Goal: Transaction & Acquisition: Purchase product/service

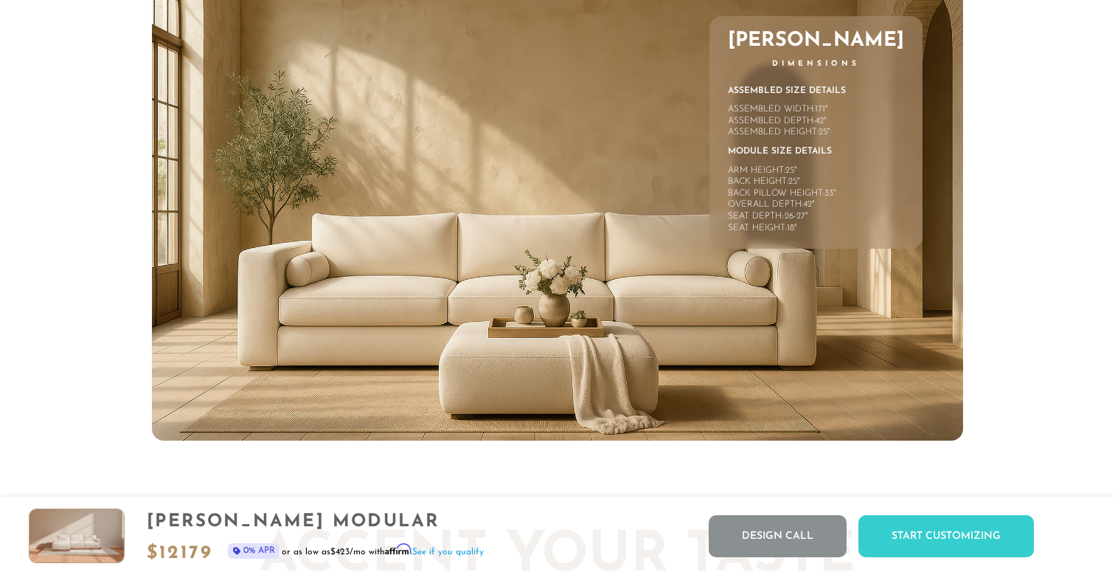
scroll to position [6594, 0]
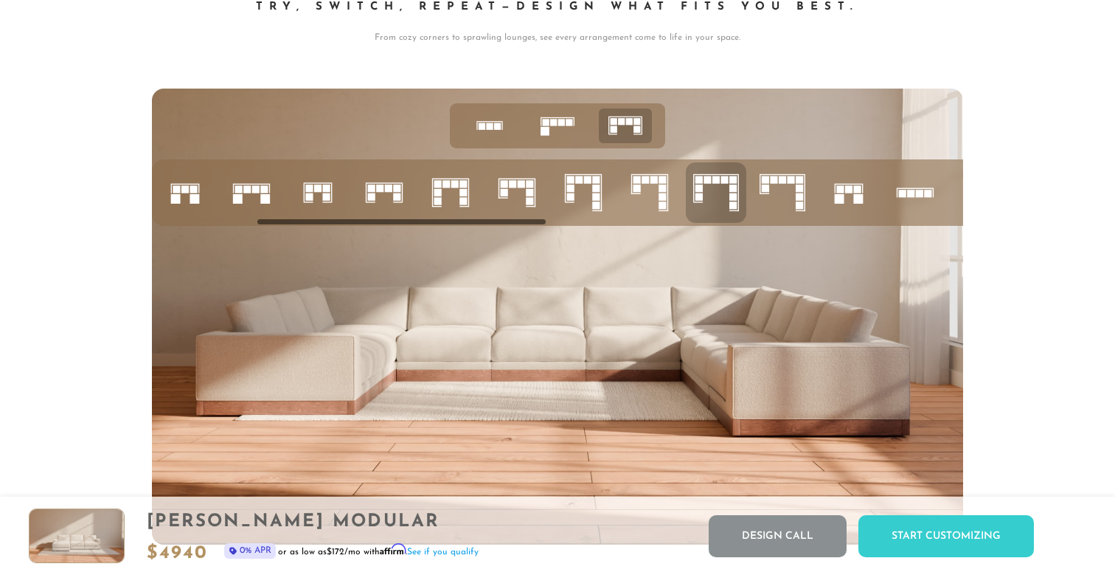
scroll to position [16507, 1115]
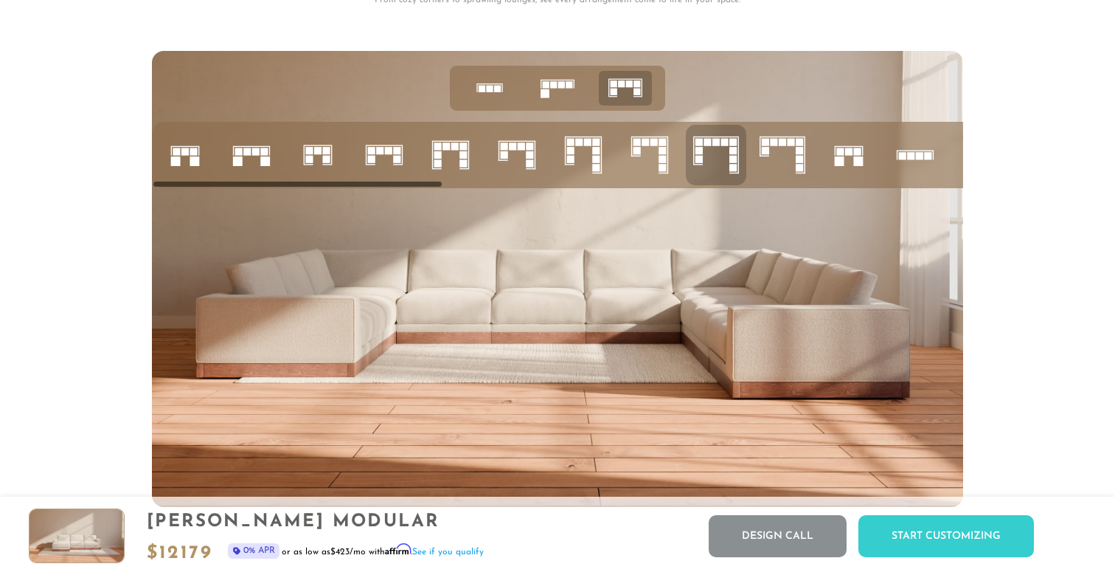
scroll to position [5747, 0]
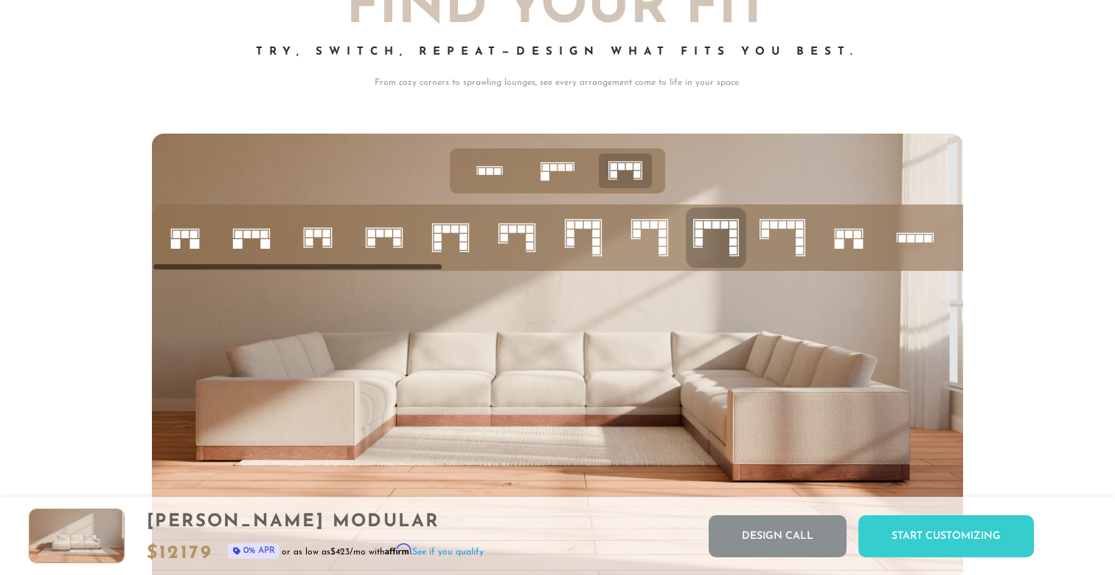
click at [713, 240] on icon at bounding box center [716, 237] width 50 height 50
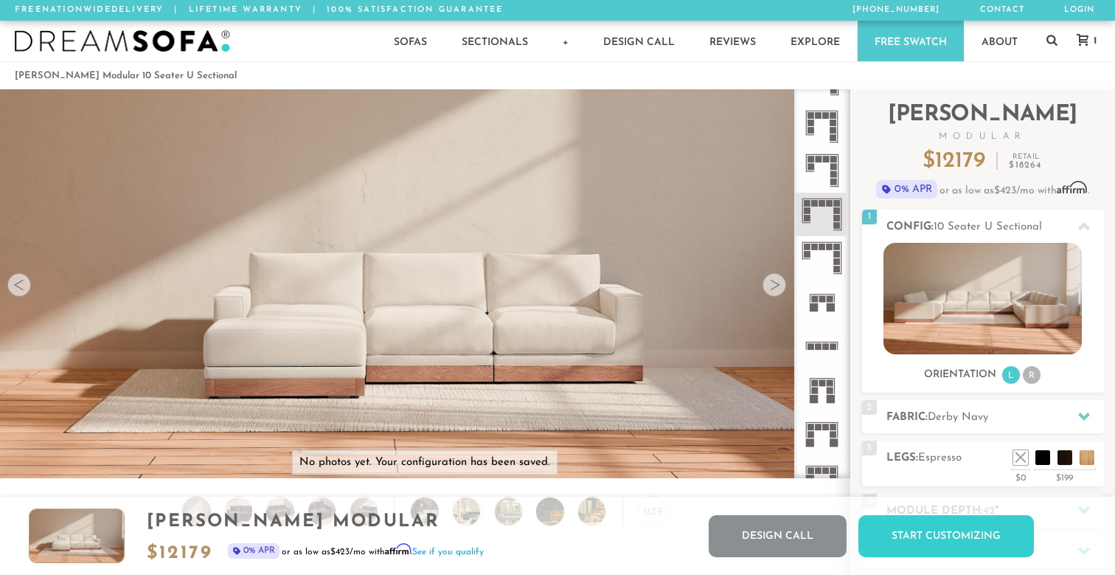
scroll to position [0, 0]
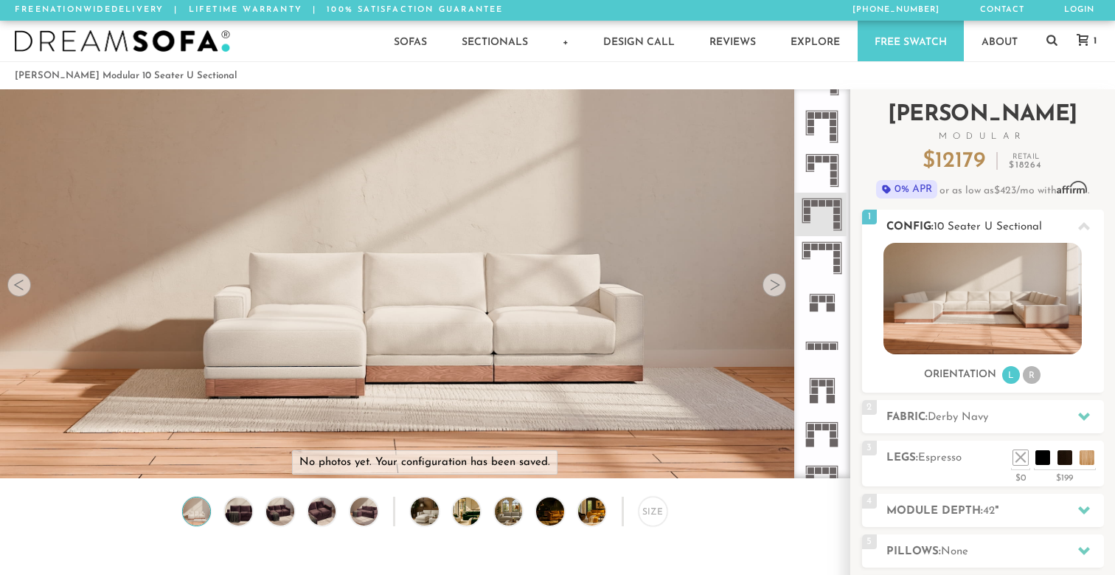
click at [1028, 373] on li "R" at bounding box center [1032, 375] width 18 height 18
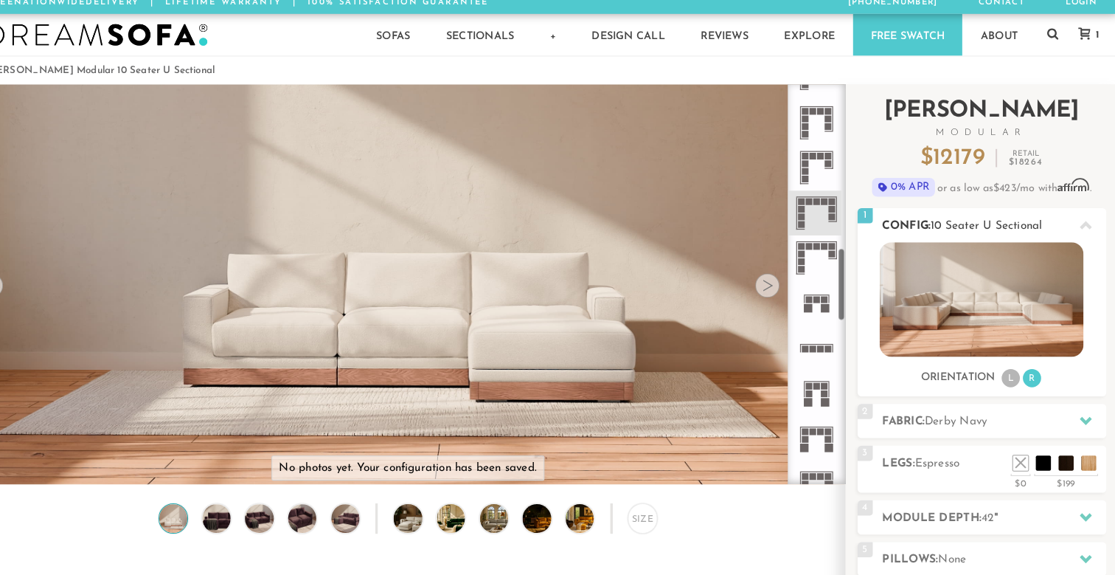
click at [960, 313] on img at bounding box center [983, 298] width 198 height 111
click at [1023, 367] on li "R" at bounding box center [1032, 375] width 18 height 18
click at [1002, 367] on li "L" at bounding box center [1011, 375] width 18 height 18
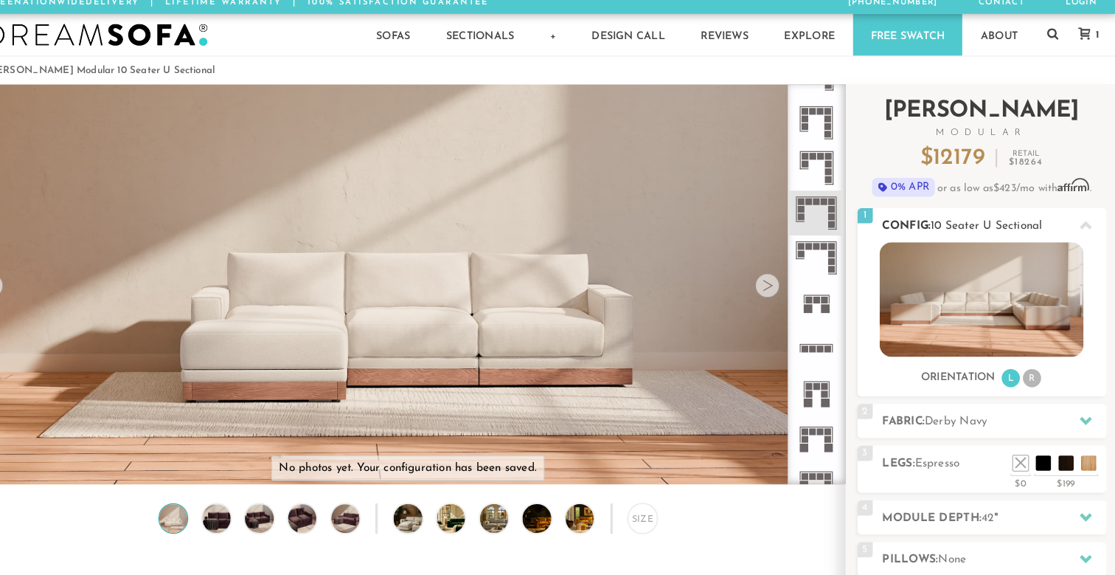
click at [1023, 368] on li "R" at bounding box center [1032, 375] width 18 height 18
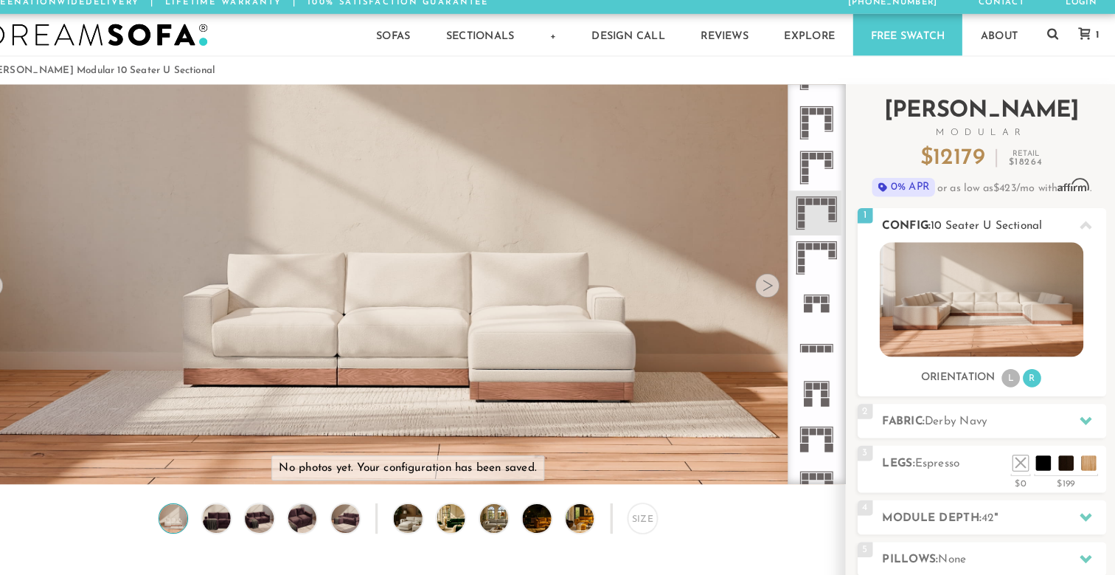
click at [1002, 370] on li "L" at bounding box center [1011, 375] width 18 height 18
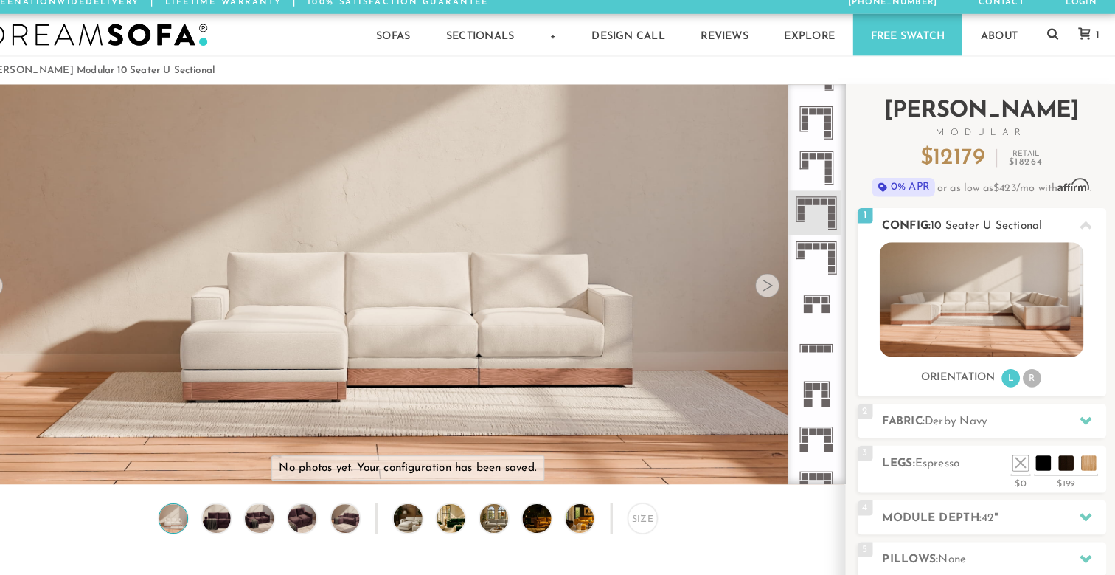
click at [1023, 370] on li "R" at bounding box center [1032, 375] width 18 height 18
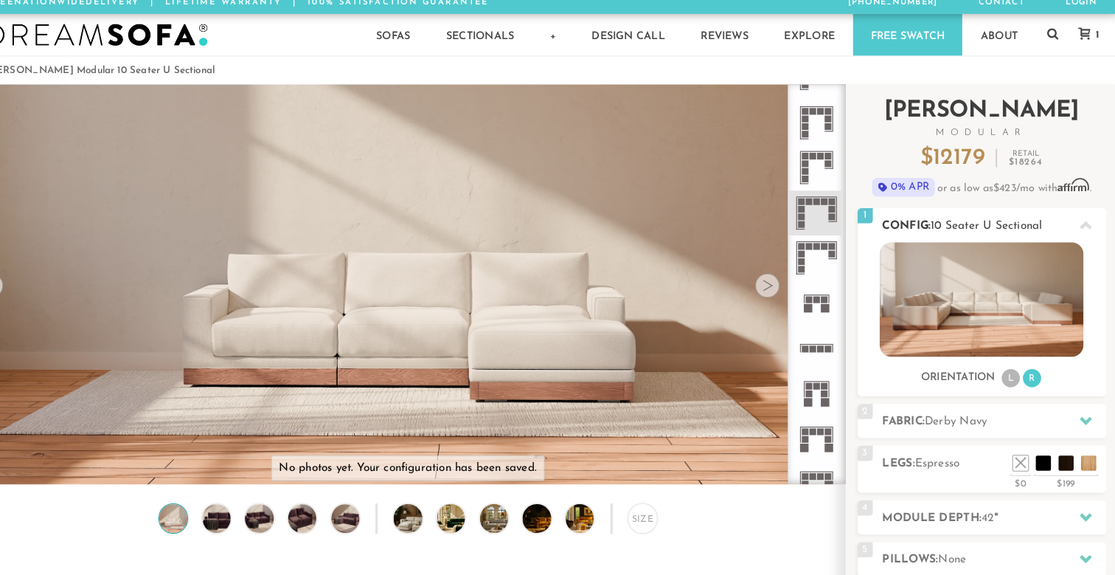
click at [972, 370] on div "Orientation L R" at bounding box center [983, 375] width 242 height 20
